Goal: Task Accomplishment & Management: Manage account settings

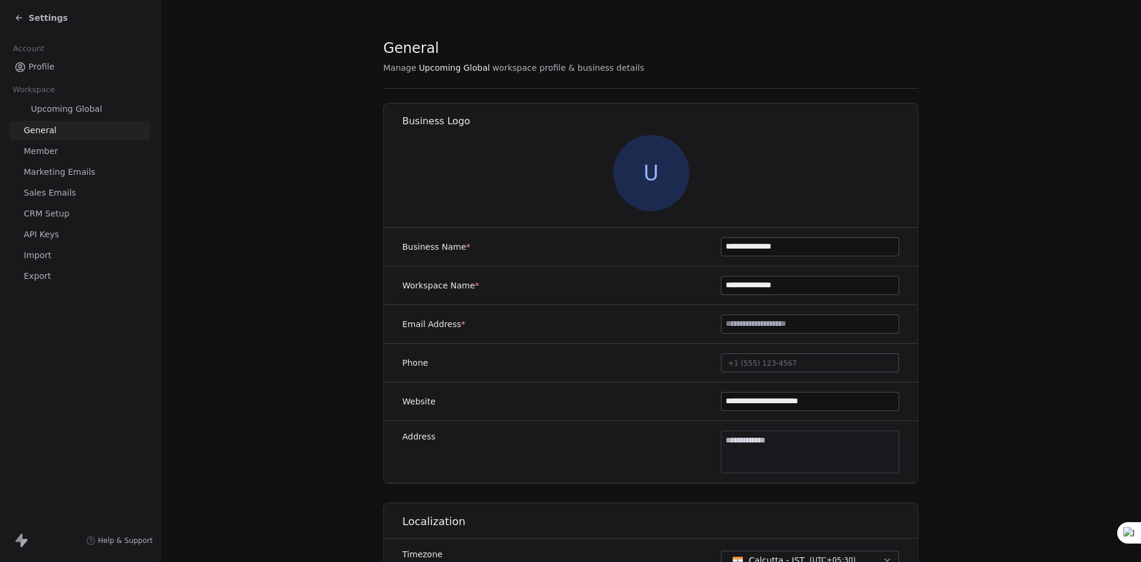
drag, startPoint x: 0, startPoint y: 0, endPoint x: 49, endPoint y: 19, distance: 52.3
click at [49, 19] on span "Settings" at bounding box center [48, 18] width 39 height 12
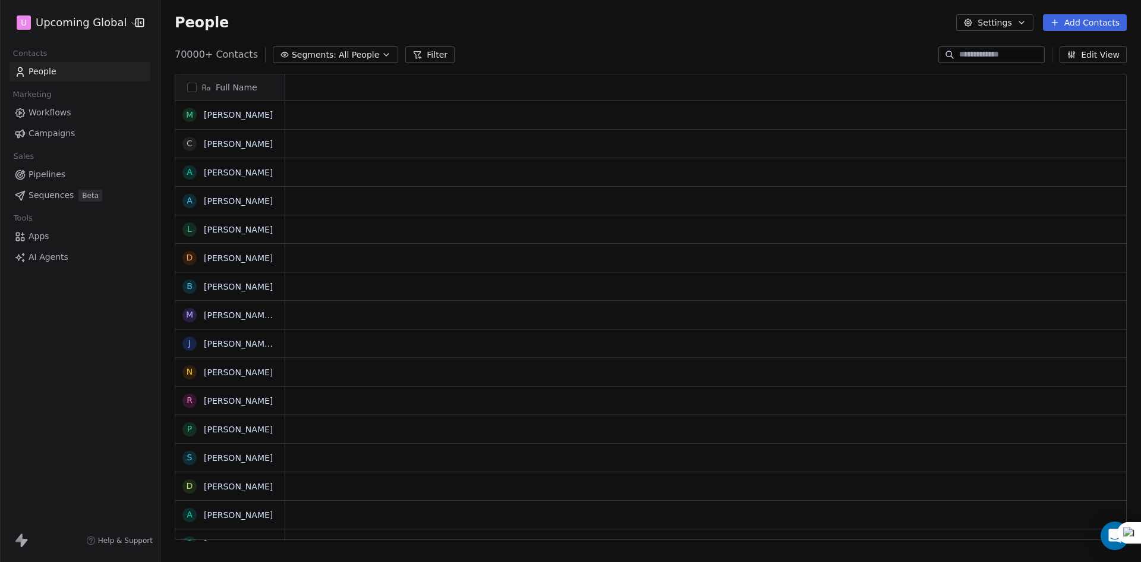
scroll to position [485, 972]
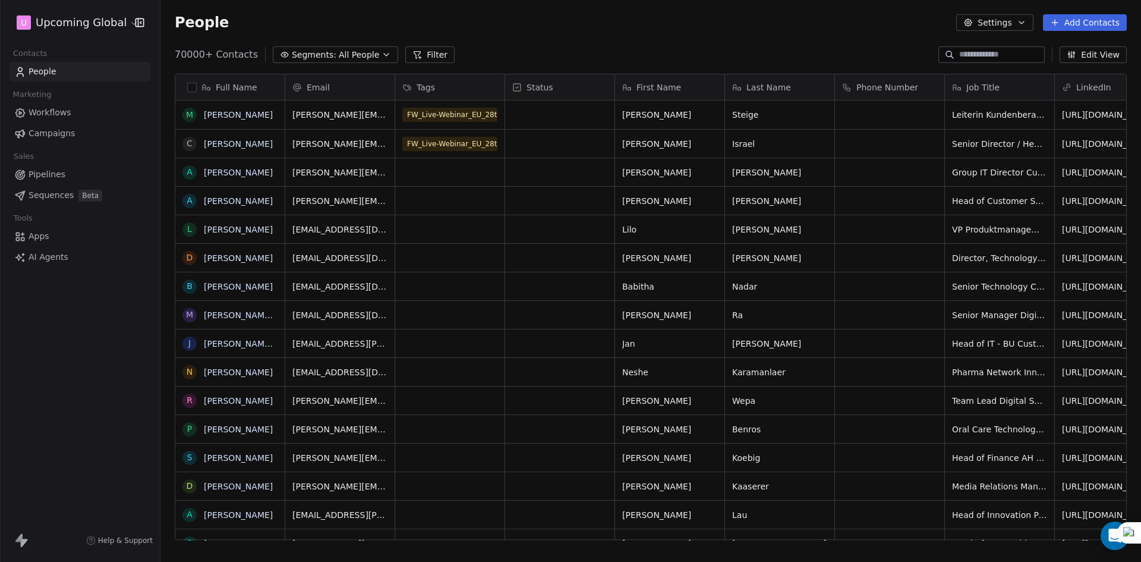
click at [312, 58] on span "Segments:" at bounding box center [314, 55] width 45 height 12
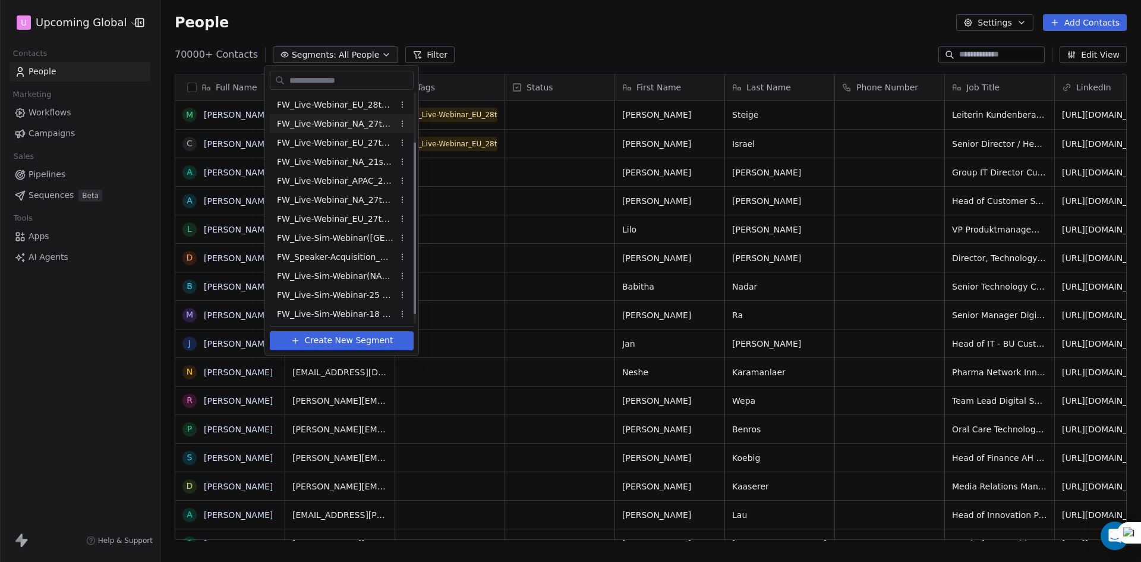
scroll to position [78, 0]
click at [373, 306] on span "FW_Live-Sim-Webinar-18 Sept-[GEOGRAPHIC_DATA]" at bounding box center [335, 312] width 116 height 12
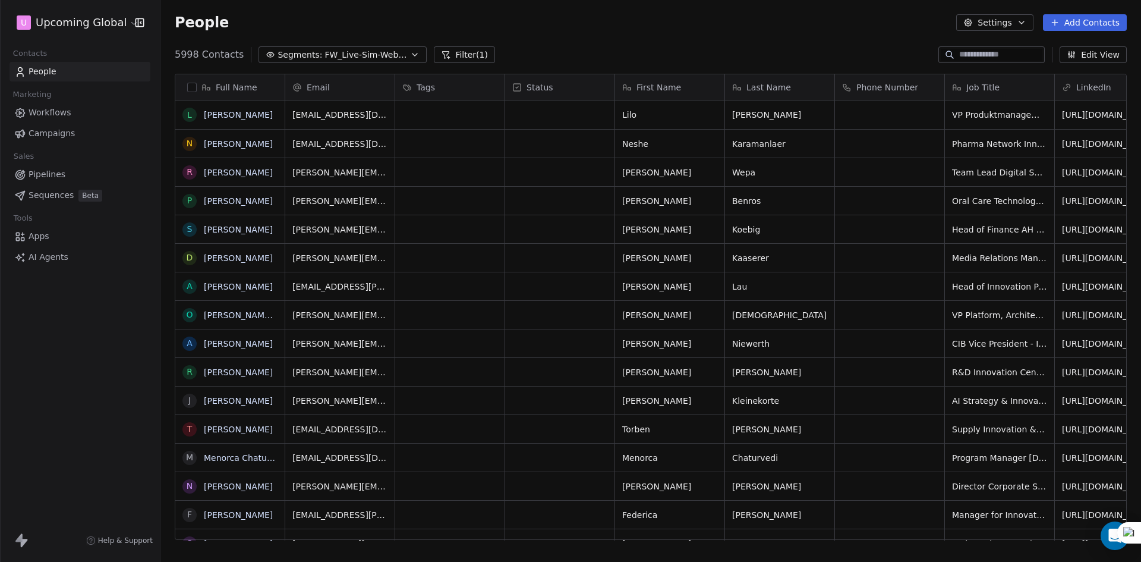
scroll to position [485, 972]
drag, startPoint x: 477, startPoint y: 53, endPoint x: 415, endPoint y: 74, distance: 65.4
click at [476, 53] on button "Filter (1)" at bounding box center [464, 54] width 61 height 17
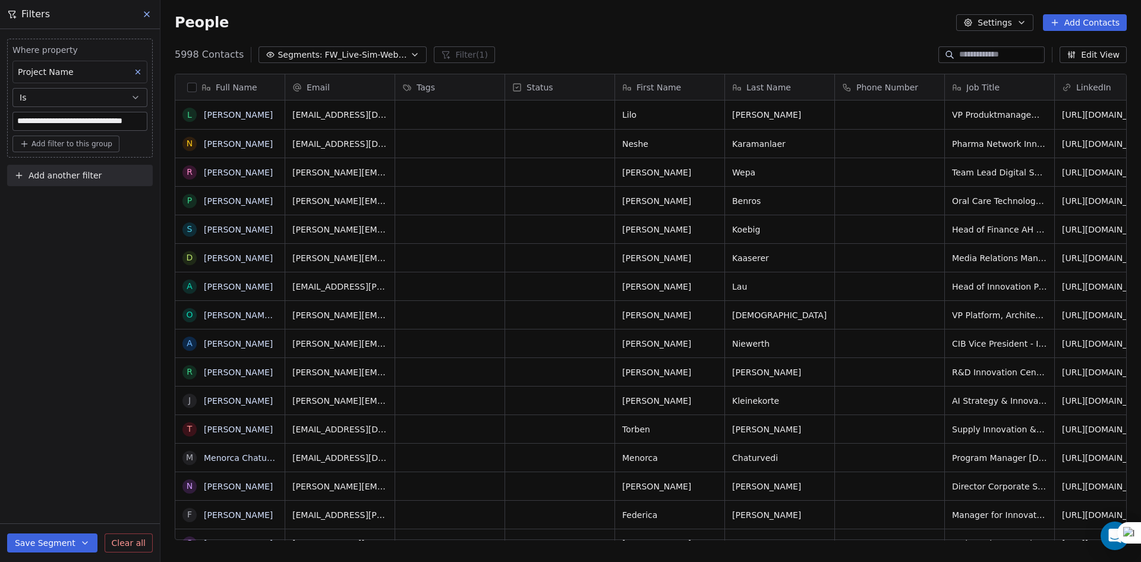
click at [38, 171] on span "Add another filter" at bounding box center [65, 175] width 73 height 12
click at [55, 203] on span "Contact properties" at bounding box center [58, 203] width 77 height 12
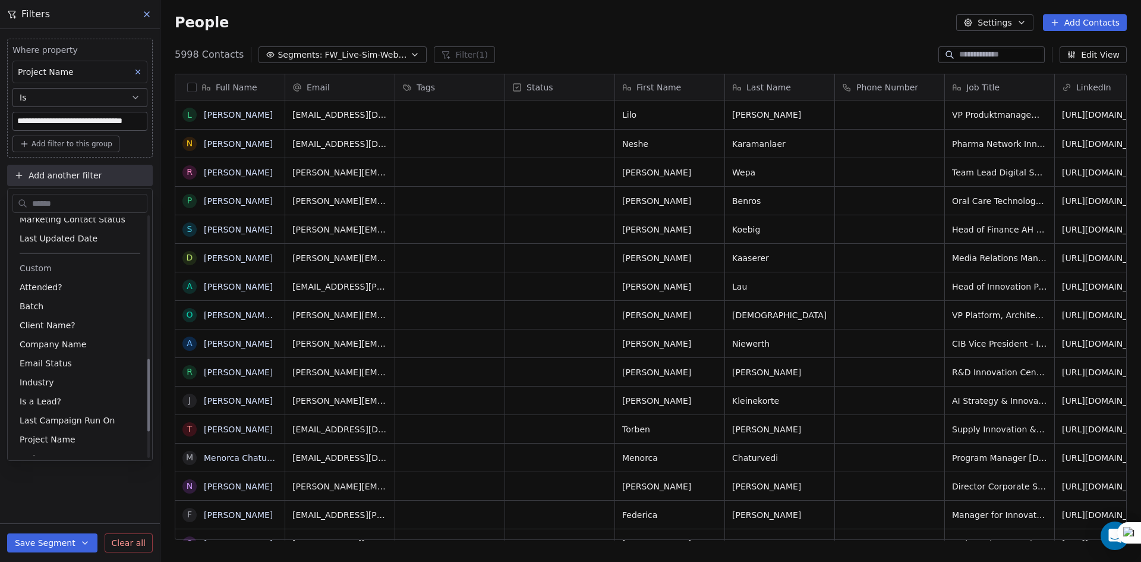
scroll to position [476, 0]
click at [49, 342] on span "Email Status" at bounding box center [46, 344] width 52 height 12
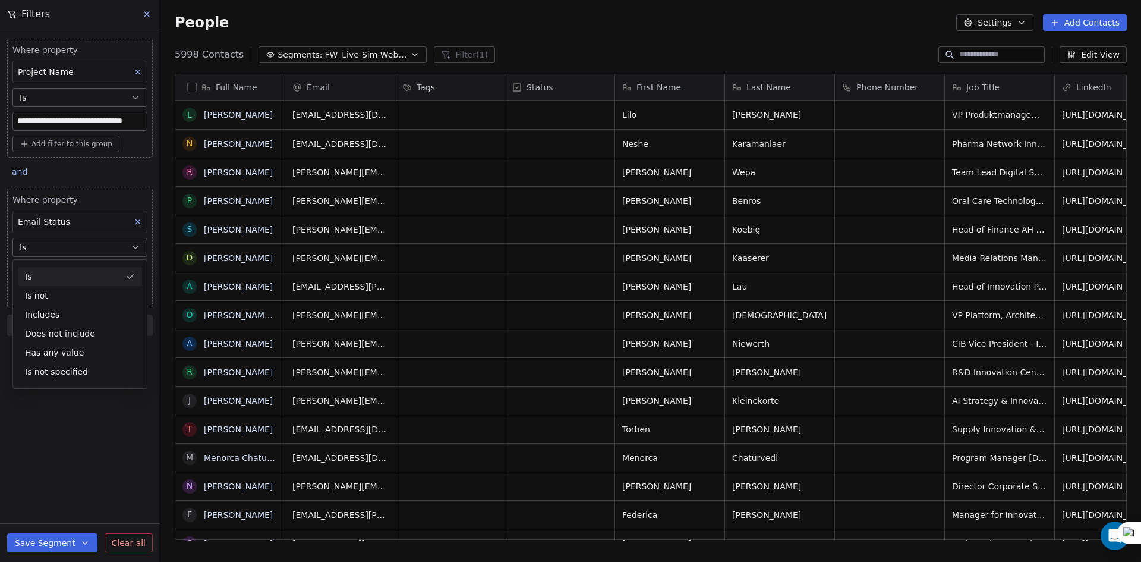
click at [70, 274] on div "Is" at bounding box center [80, 276] width 124 height 19
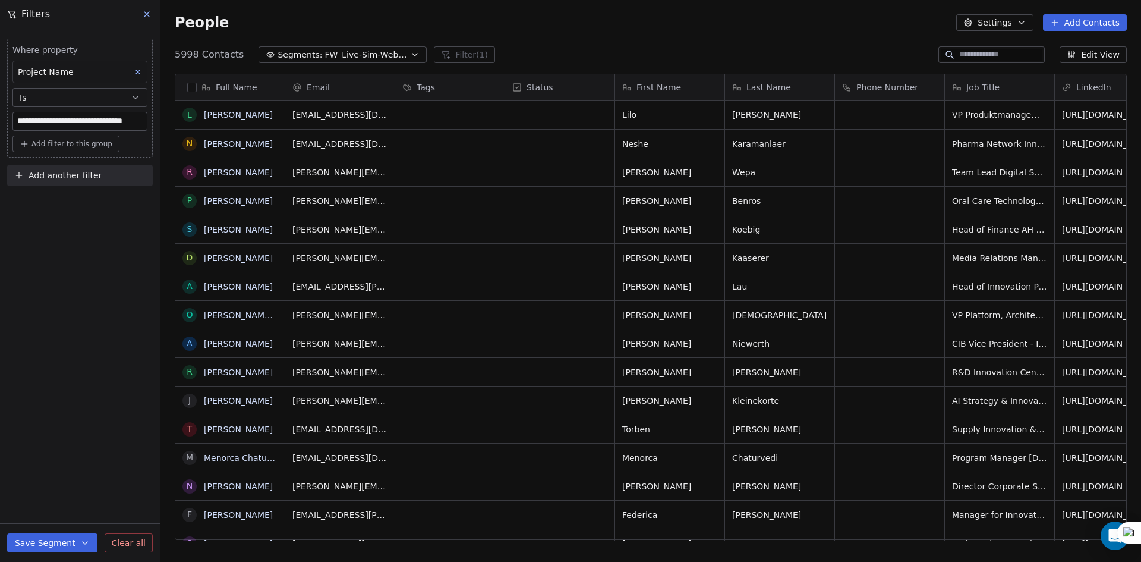
click at [61, 181] on span "Add another filter" at bounding box center [65, 175] width 73 height 12
click at [53, 207] on span "Contact properties" at bounding box center [58, 203] width 77 height 12
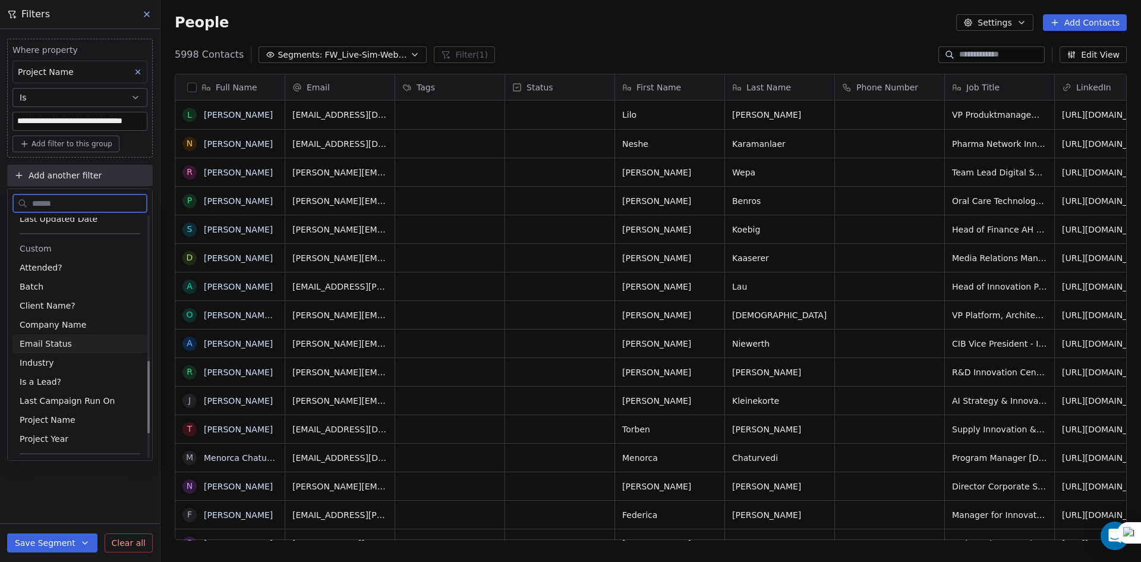
click at [46, 342] on span "Email Status" at bounding box center [46, 344] width 52 height 12
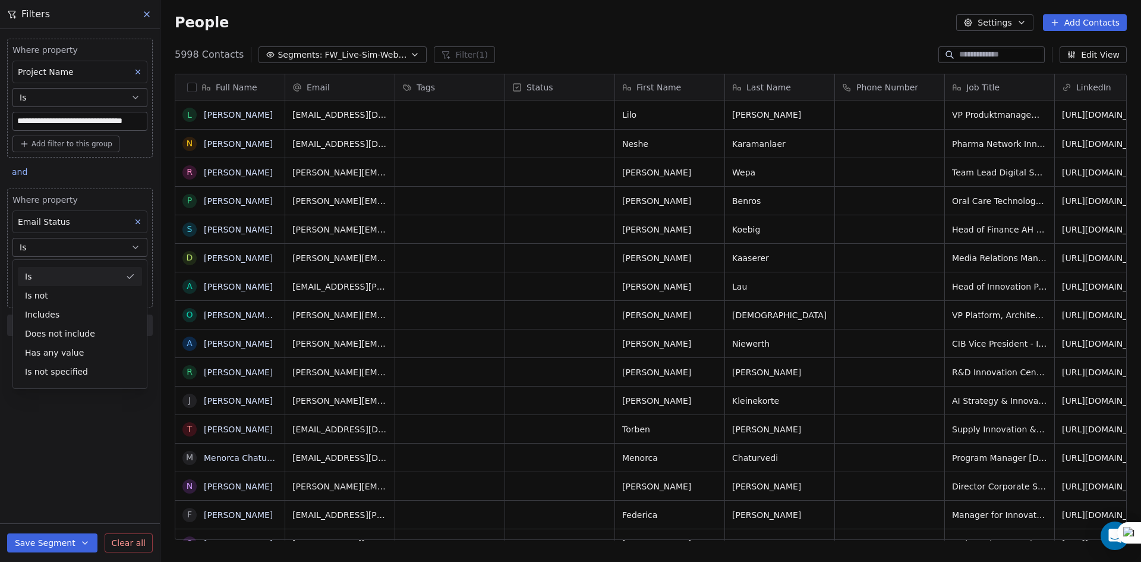
click at [40, 243] on button "Is" at bounding box center [79, 247] width 135 height 19
click at [40, 266] on body "**********" at bounding box center [570, 281] width 1141 height 562
click at [47, 340] on span "safe" at bounding box center [40, 335] width 22 height 13
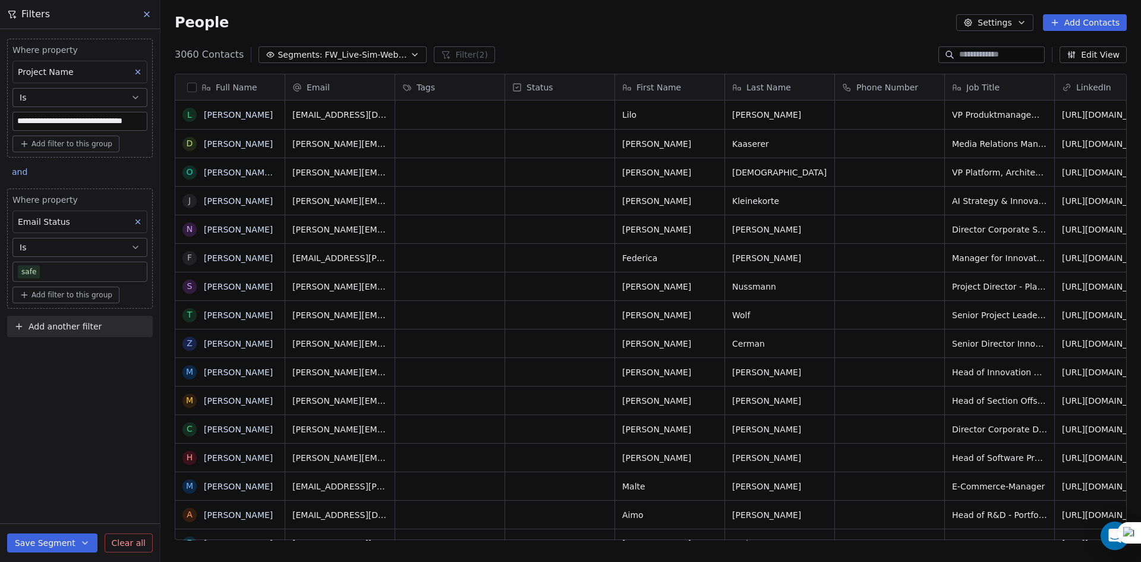
scroll to position [485, 972]
click at [40, 368] on div "**********" at bounding box center [80, 295] width 160 height 533
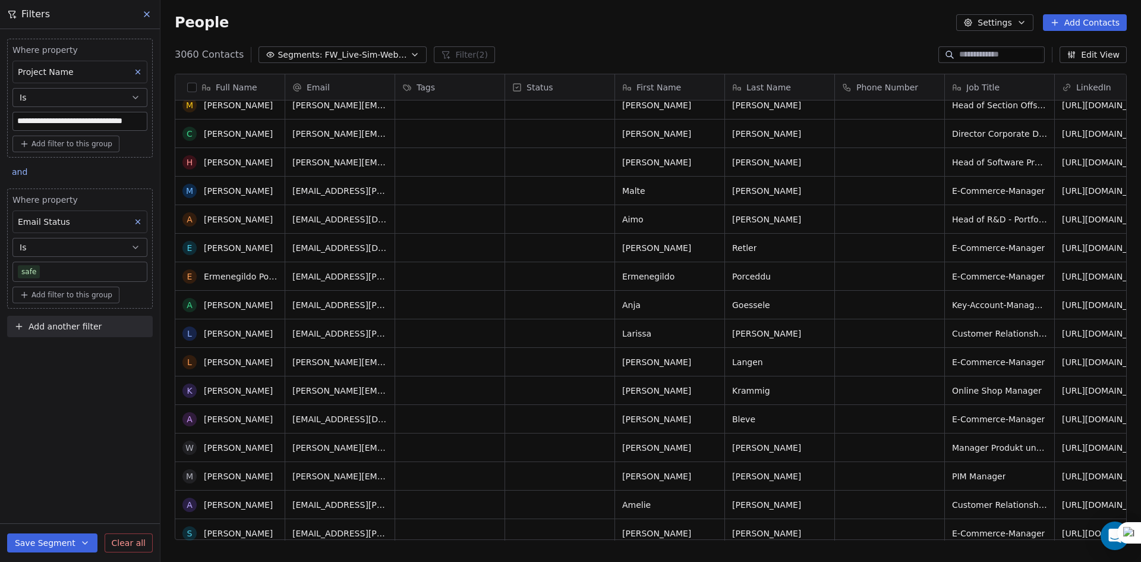
scroll to position [297, 0]
drag, startPoint x: 977, startPoint y: 109, endPoint x: 1002, endPoint y: 243, distance: 135.4
